Goal: Transaction & Acquisition: Purchase product/service

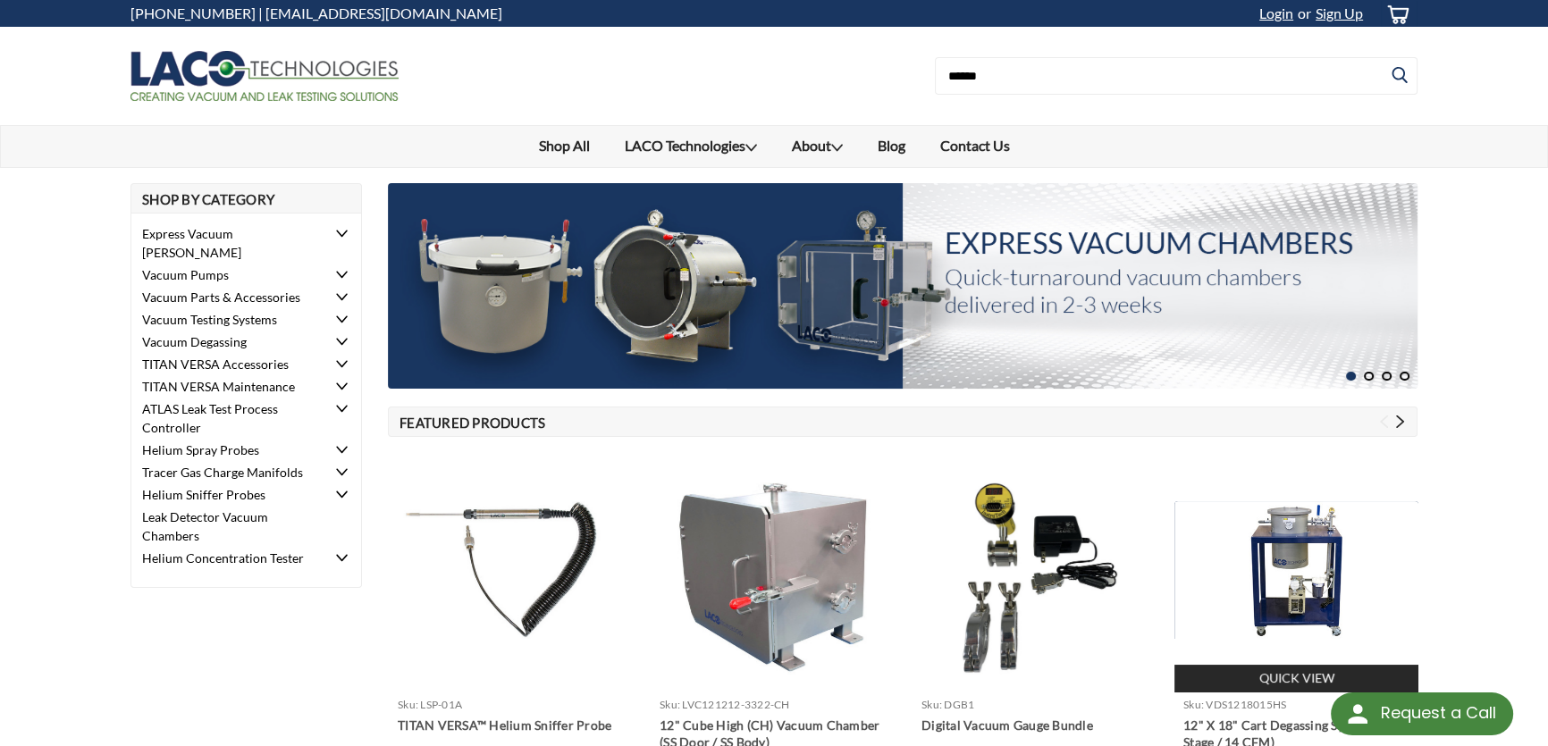
click at [1291, 585] on img at bounding box center [1296, 569] width 244 height 137
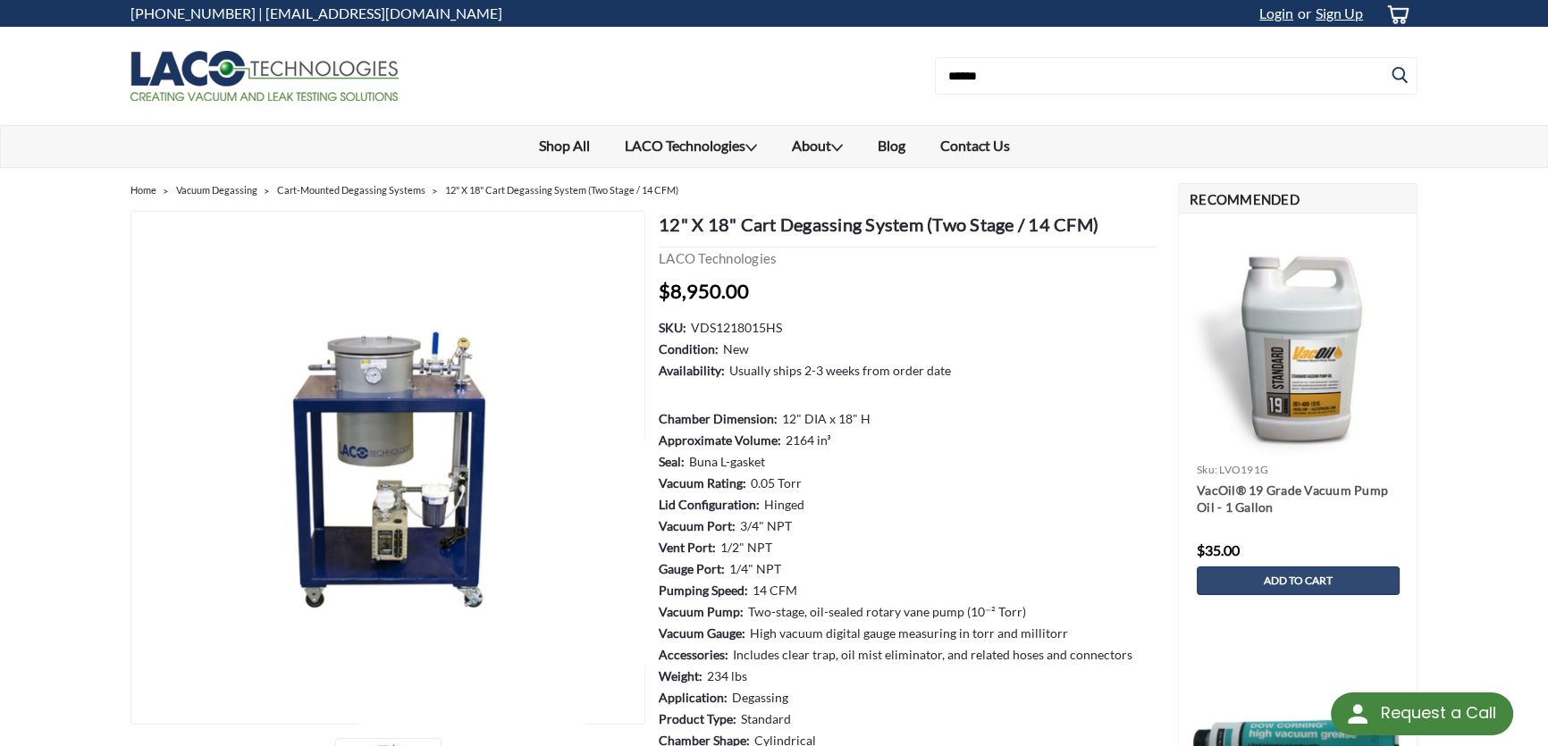
click at [741, 321] on dd "VDS1218015HS" at bounding box center [736, 327] width 91 height 19
copy dd "VDS1218015HS"
